Goal: Transaction & Acquisition: Download file/media

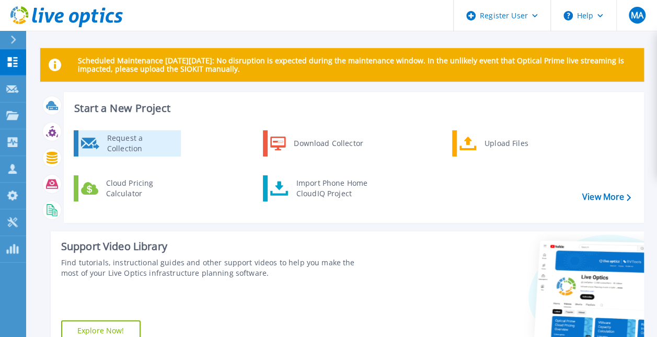
click at [121, 130] on link "Request a Collection" at bounding box center [127, 143] width 107 height 26
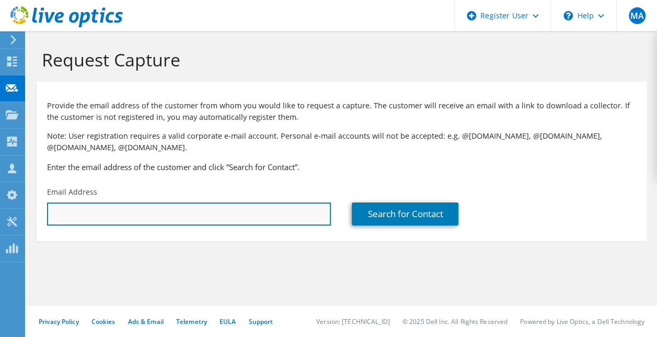
click at [257, 222] on input "text" at bounding box center [189, 213] width 284 height 23
type input "melaranha18@gmail.com"
drag, startPoint x: 153, startPoint y: 212, endPoint x: 42, endPoint y: 213, distance: 110.9
click at [42, 213] on div "Email Address melaranha18@gmail.com" at bounding box center [189, 206] width 305 height 49
click at [156, 220] on input "text" at bounding box center [189, 213] width 284 height 23
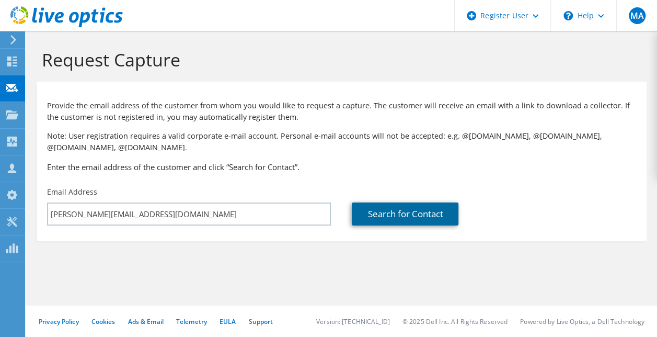
click at [367, 219] on link "Search for Contact" at bounding box center [405, 213] width 107 height 23
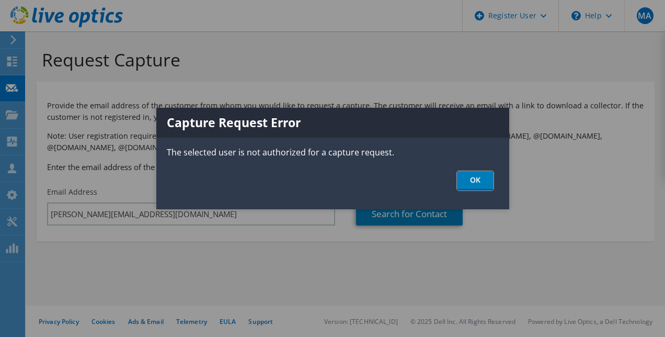
click at [483, 177] on link "OK" at bounding box center [475, 180] width 37 height 19
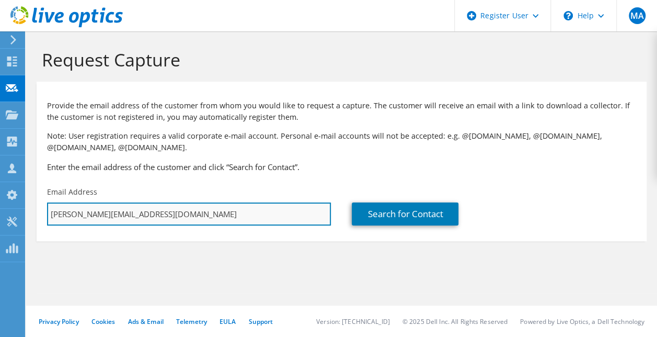
drag, startPoint x: 159, startPoint y: 214, endPoint x: 116, endPoint y: 221, distance: 43.3
click at [116, 221] on input "[PERSON_NAME][EMAIL_ADDRESS][DOMAIN_NAME]" at bounding box center [189, 213] width 284 height 23
type input "Melvina.Aranha@emc.com"
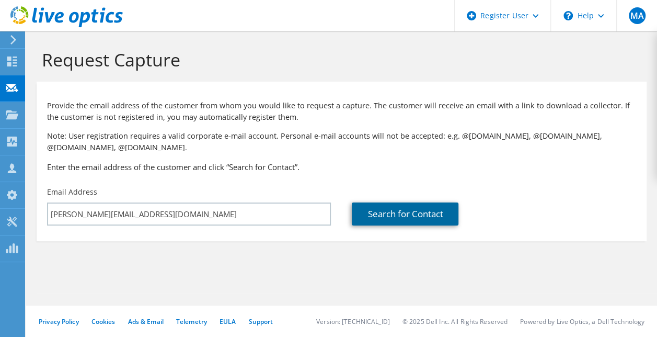
click at [379, 223] on link "Search for Contact" at bounding box center [405, 213] width 107 height 23
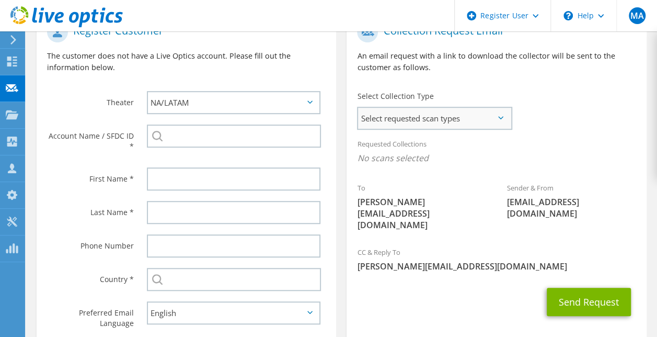
scroll to position [209, 0]
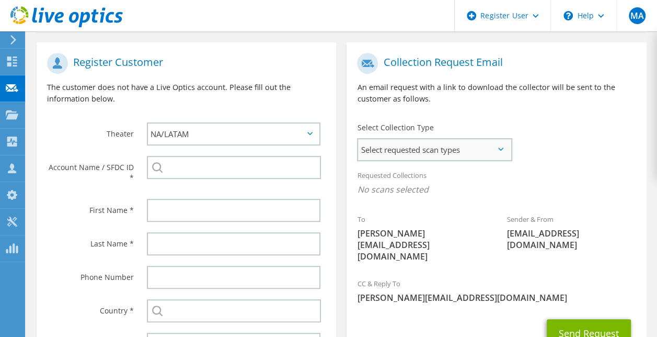
click at [422, 156] on span "Select requested scan types" at bounding box center [434, 149] width 153 height 21
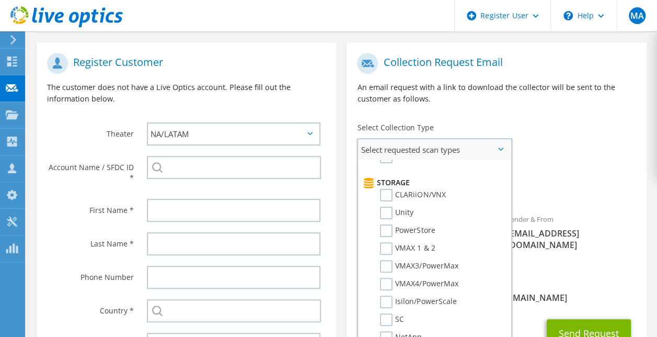
scroll to position [157, 0]
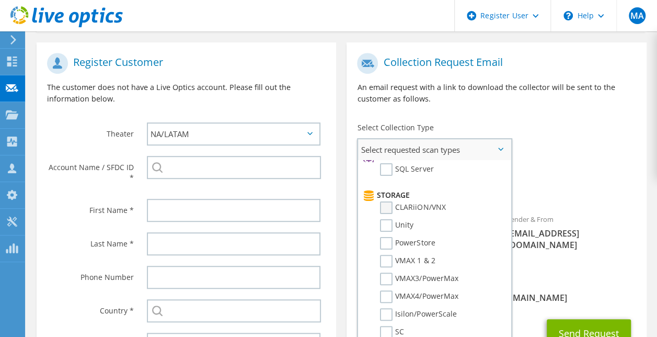
click at [395, 208] on label "CLARiiON/VNX" at bounding box center [412, 207] width 65 height 13
click at [0, 0] on input "CLARiiON/VNX" at bounding box center [0, 0] width 0 height 0
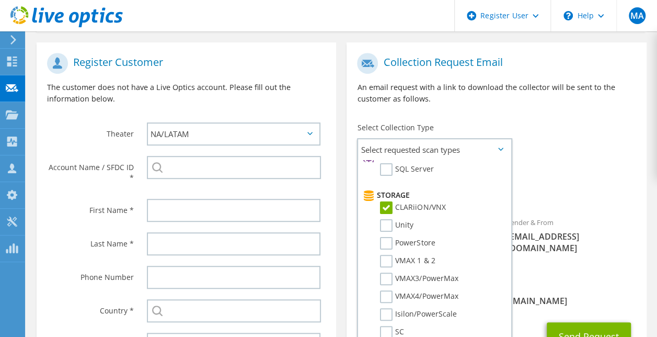
click at [626, 163] on div "To Melvina.Aranha@emc.com Sender & From liveoptics@liveoptics.com" at bounding box center [497, 162] width 300 height 228
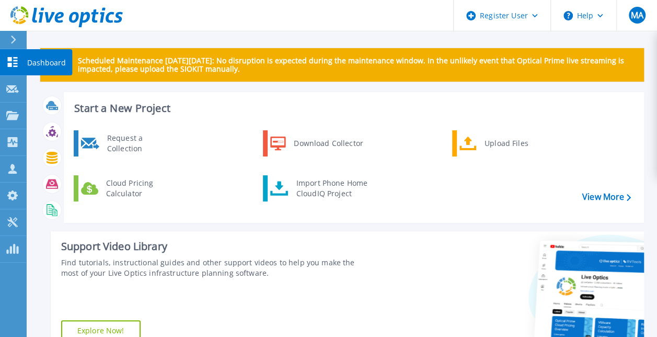
click at [5, 62] on link "Dashboard Dashboard" at bounding box center [13, 62] width 26 height 27
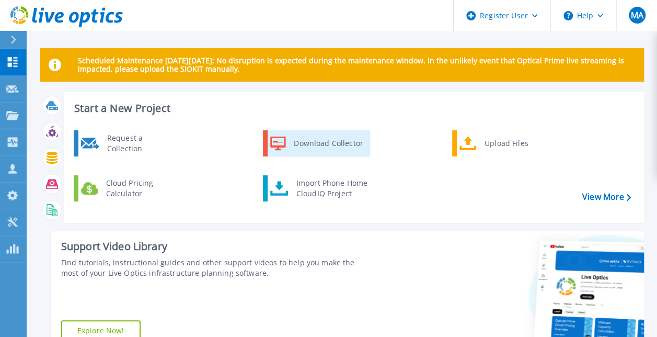
click at [318, 138] on div "Download Collector" at bounding box center [328, 143] width 79 height 21
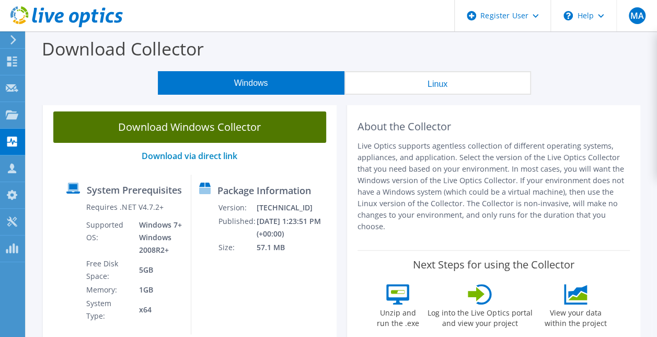
click at [222, 122] on link "Download Windows Collector" at bounding box center [189, 126] width 273 height 31
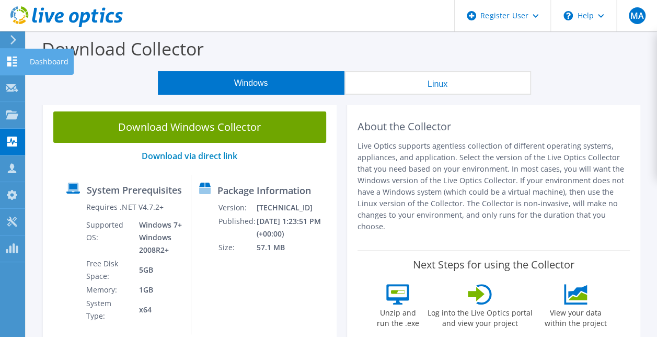
click at [6, 67] on div at bounding box center [12, 63] width 13 height 12
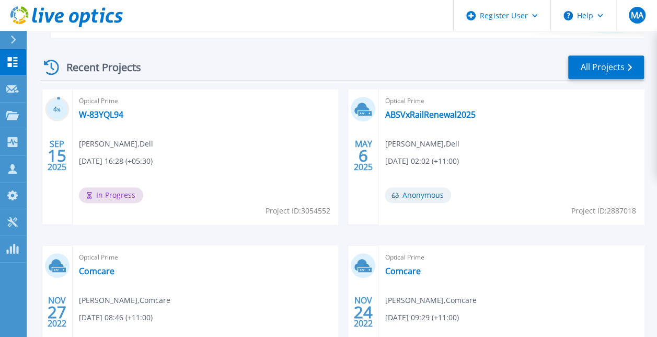
scroll to position [314, 0]
click at [106, 114] on link "W-83YQL94" at bounding box center [101, 114] width 44 height 10
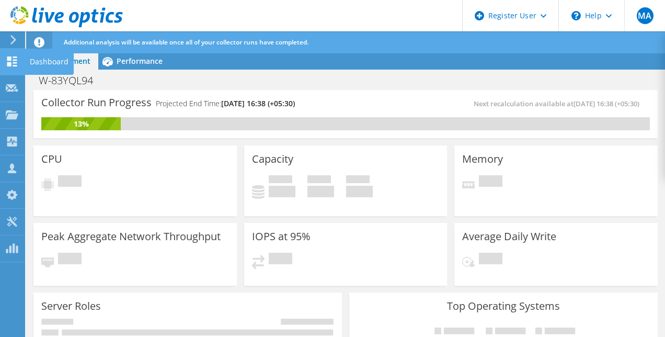
click at [7, 68] on div at bounding box center [12, 63] width 13 height 12
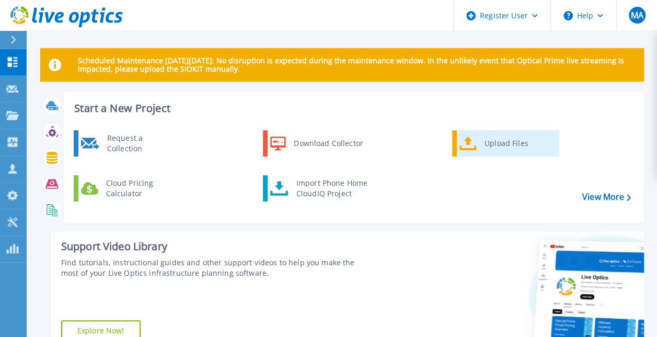
click at [509, 141] on div "Upload Files" at bounding box center [518, 143] width 77 height 21
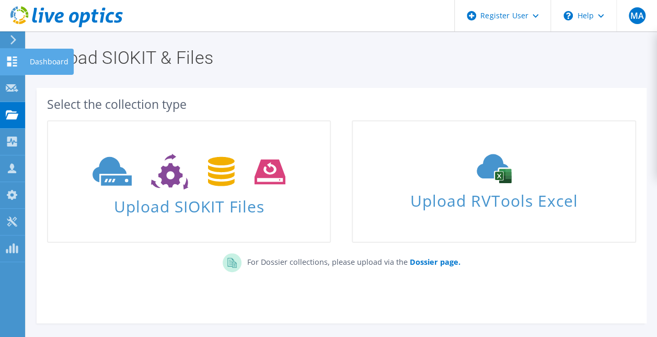
click at [18, 62] on icon at bounding box center [12, 61] width 13 height 10
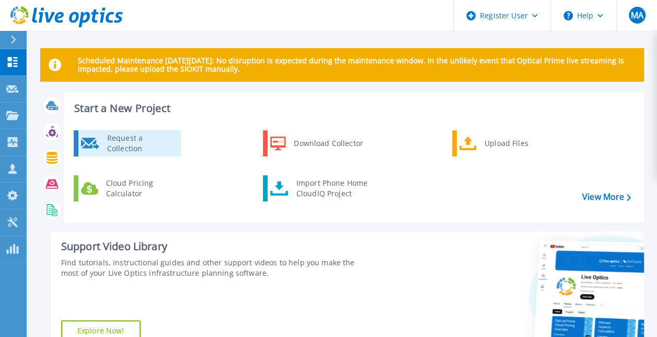
click at [151, 142] on div "Request a Collection" at bounding box center [140, 143] width 76 height 21
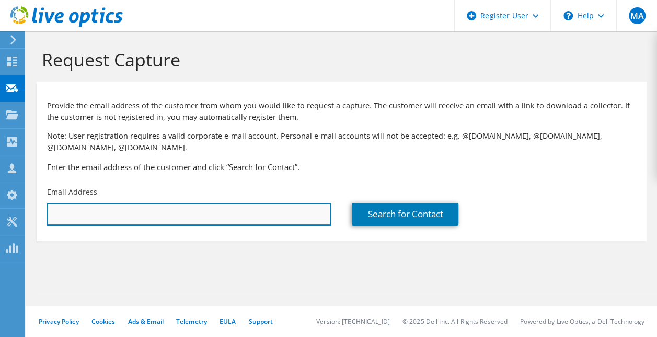
click at [179, 217] on input "text" at bounding box center [189, 213] width 284 height 23
type input "melaranha18@gmail.com"
drag, startPoint x: 164, startPoint y: 208, endPoint x: 114, endPoint y: 213, distance: 50.5
click at [114, 213] on input "melaranha18@gmail.com" at bounding box center [189, 213] width 284 height 23
click at [183, 212] on input "melaranha18@gmail.com" at bounding box center [189, 213] width 284 height 23
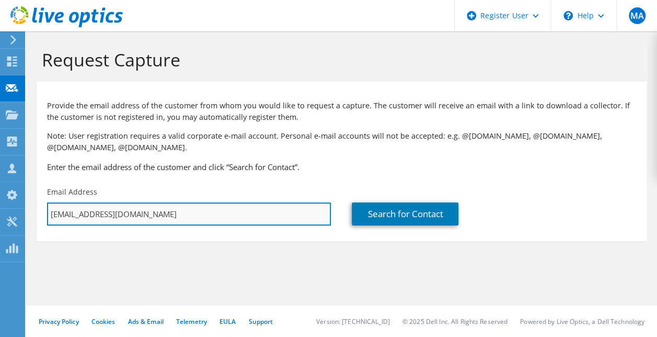
drag, startPoint x: 81, startPoint y: 213, endPoint x: 48, endPoint y: 214, distance: 32.4
click at [48, 214] on input "melaranha18@gmail.com" at bounding box center [189, 213] width 284 height 23
click at [50, 213] on input "text" at bounding box center [189, 213] width 284 height 23
click at [91, 216] on input "mel" at bounding box center [189, 213] width 284 height 23
type input "melvina.aranha@emc.com"
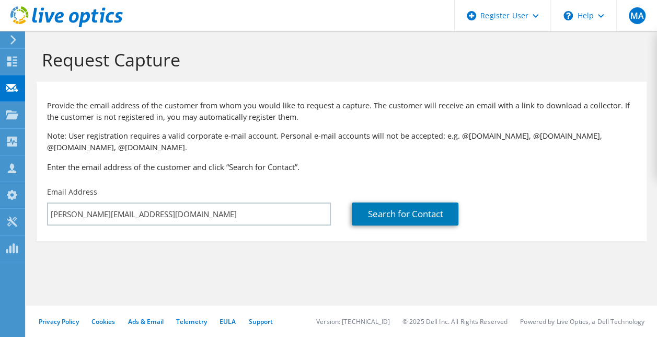
drag, startPoint x: 225, startPoint y: 243, endPoint x: 235, endPoint y: 236, distance: 12.2
click at [224, 244] on section "Request Capture Provide the email address of the customer from whom you would l…" at bounding box center [341, 162] width 631 height 262
click at [380, 218] on link "Search for Contact" at bounding box center [405, 213] width 107 height 23
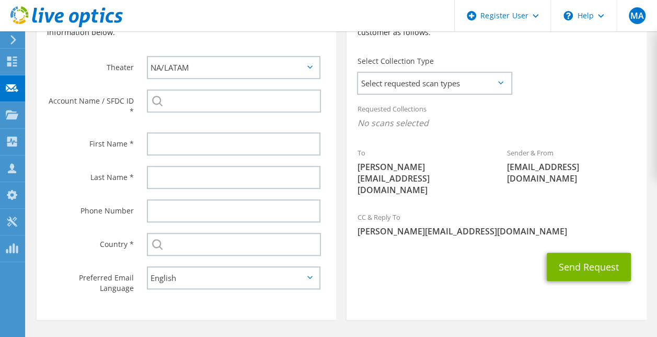
scroll to position [208, 0]
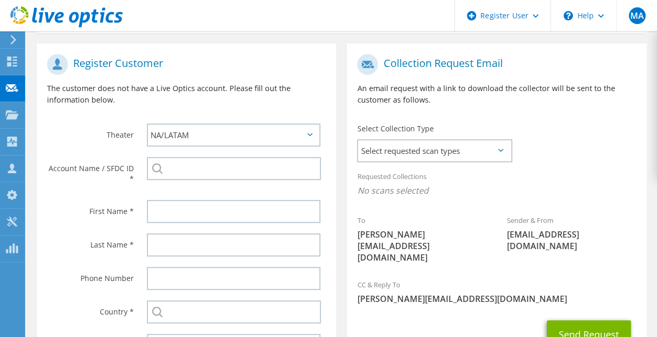
click at [387, 165] on div "Select Collection Type Select requested scan types Server Virtualization Optica…" at bounding box center [434, 141] width 175 height 47
click at [386, 158] on span "Select requested scan types" at bounding box center [434, 150] width 153 height 21
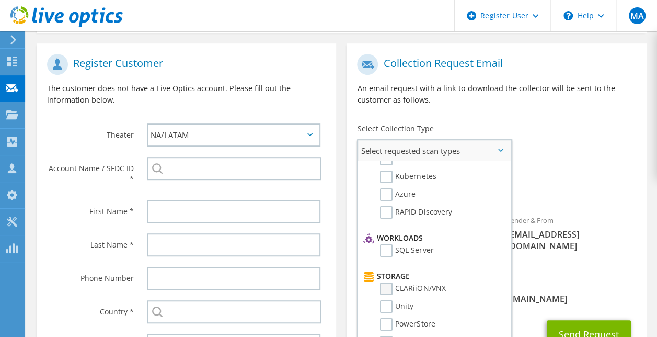
scroll to position [157, 0]
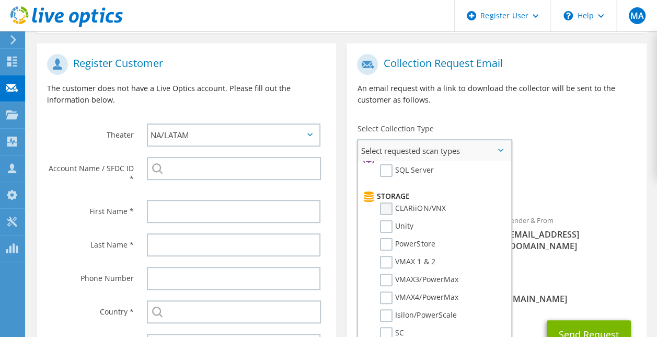
click at [389, 205] on label "CLARiiON/VNX" at bounding box center [412, 208] width 65 height 13
click at [0, 0] on input "CLARiiON/VNX" at bounding box center [0, 0] width 0 height 0
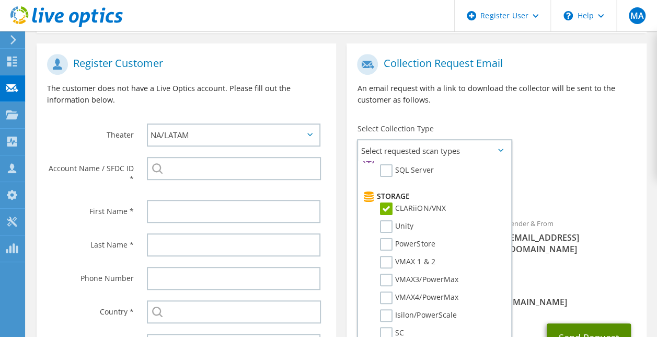
click at [584, 323] on button "Send Request" at bounding box center [589, 337] width 84 height 28
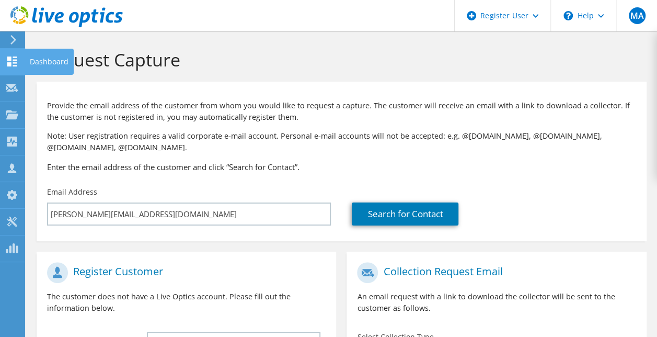
click at [13, 61] on icon at bounding box center [12, 61] width 13 height 10
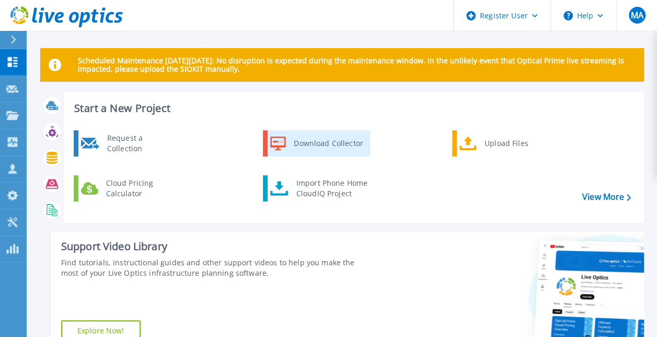
click at [307, 148] on div "Download Collector" at bounding box center [328, 143] width 79 height 21
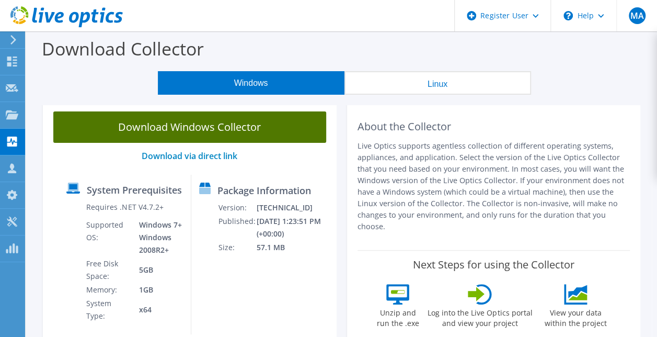
click at [186, 125] on link "Download Windows Collector" at bounding box center [189, 126] width 273 height 31
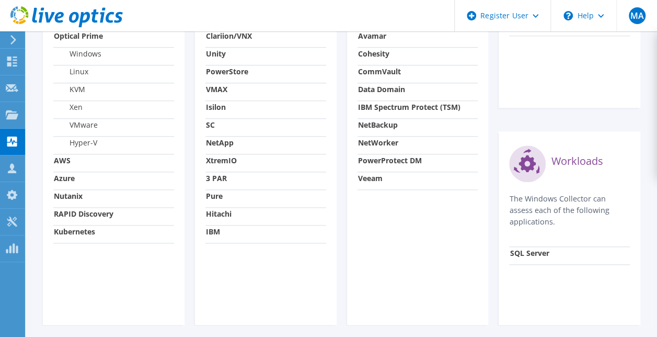
scroll to position [471, 0]
